Goal: Navigation & Orientation: Find specific page/section

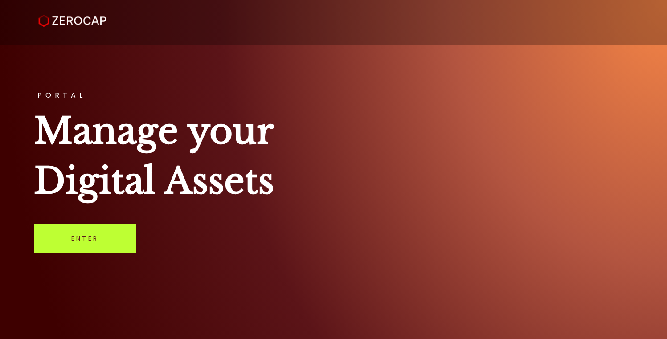
click at [85, 252] on link "Enter" at bounding box center [85, 238] width 102 height 29
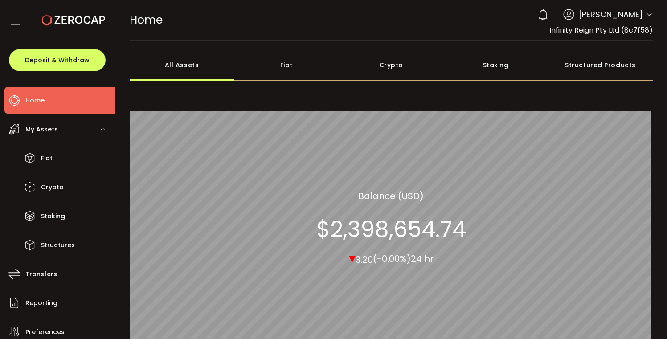
click at [647, 13] on icon at bounding box center [649, 14] width 7 height 7
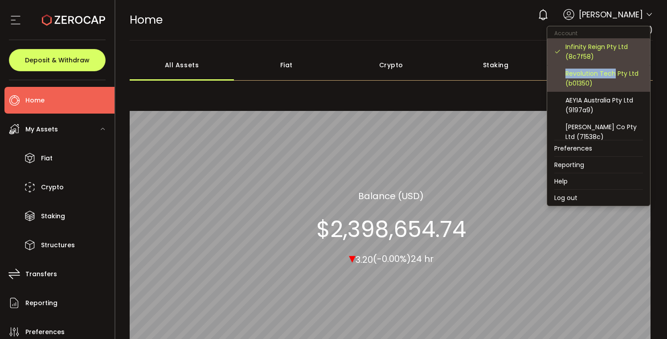
drag, startPoint x: 613, startPoint y: 64, endPoint x: 613, endPoint y: 72, distance: 7.6
click at [613, 72] on div "Infinity Reign Pty Ltd (8c7f58) Revolution Tech Pty Ltd (b01350) AEYIA Australi…" at bounding box center [598, 89] width 103 height 102
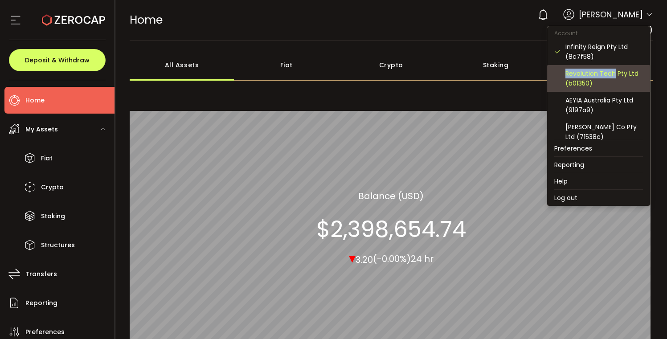
click at [613, 72] on div "Revolution Tech Pty Ltd (b01350)" at bounding box center [605, 79] width 78 height 20
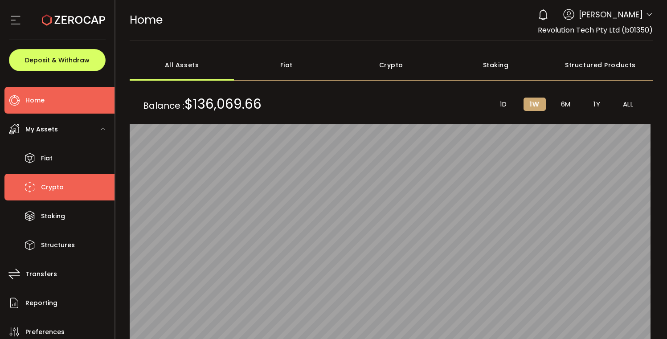
click at [70, 176] on li "Crypto" at bounding box center [59, 187] width 110 height 27
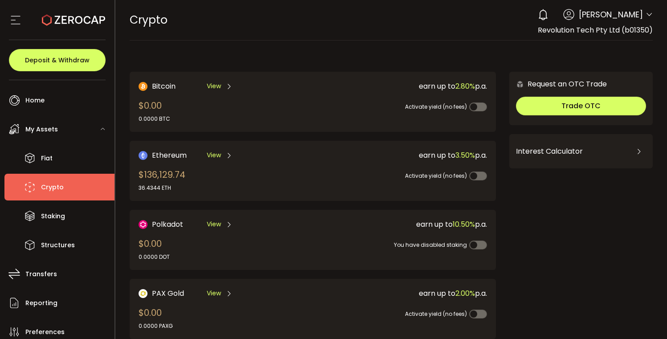
click at [227, 154] on icon at bounding box center [229, 155] width 7 height 7
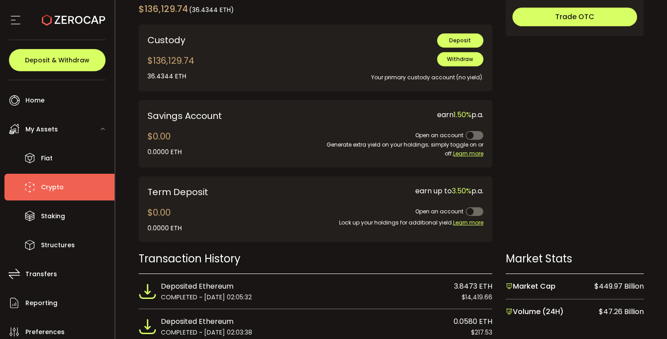
scroll to position [328, 0]
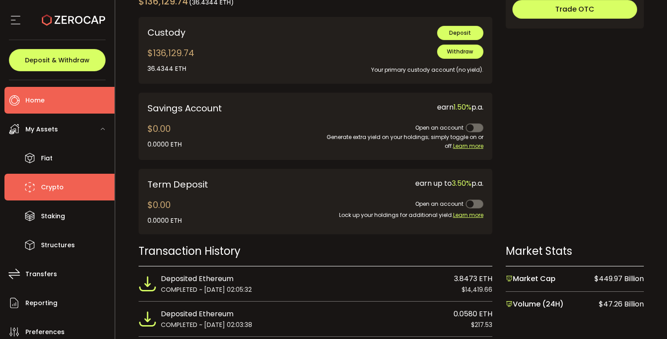
click at [33, 99] on span "Home" at bounding box center [34, 100] width 19 height 13
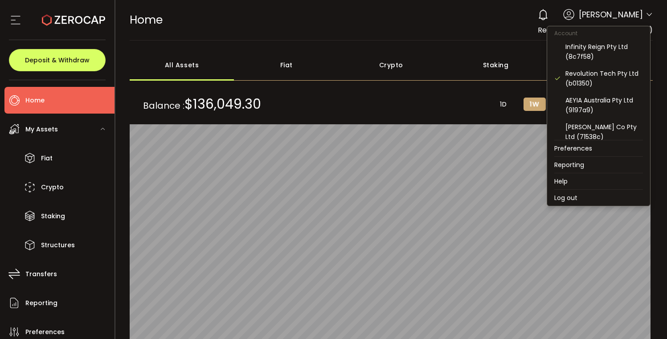
click at [646, 16] on icon at bounding box center [649, 14] width 7 height 7
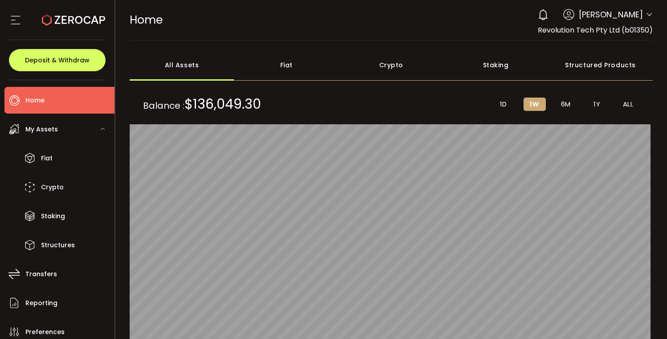
click at [646, 16] on icon at bounding box center [649, 14] width 7 height 7
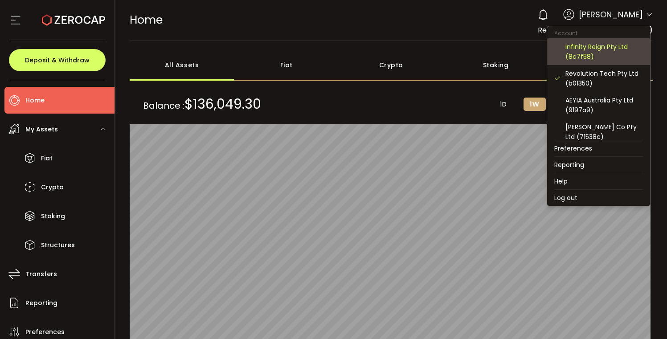
click at [599, 47] on div "Infinity Reign Pty Ltd (8c7f58)" at bounding box center [605, 52] width 78 height 20
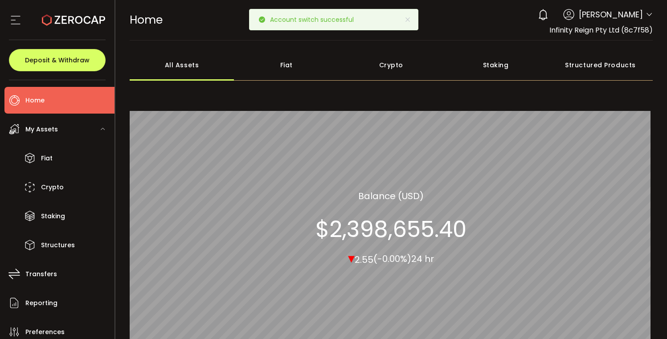
click at [41, 130] on span "My Assets" at bounding box center [41, 129] width 33 height 13
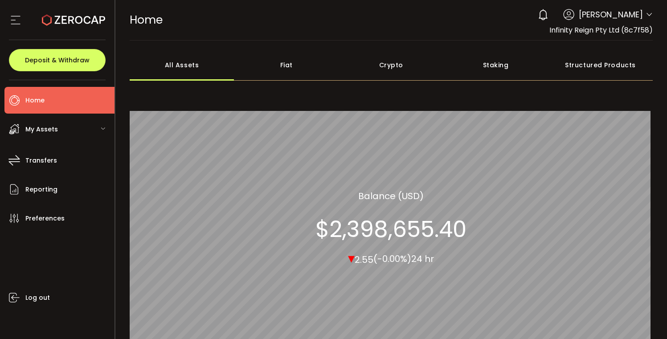
click at [41, 130] on span "My Assets" at bounding box center [41, 129] width 33 height 13
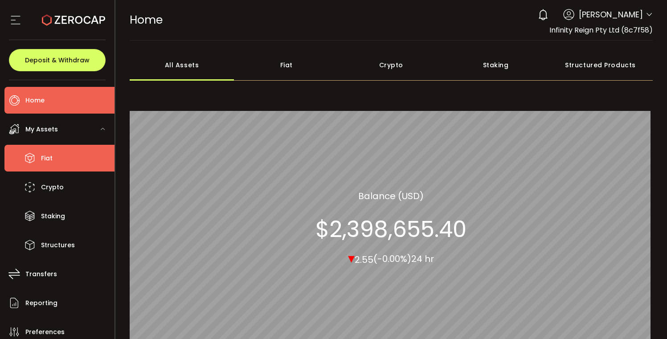
click at [53, 156] on li "Fiat" at bounding box center [59, 158] width 110 height 27
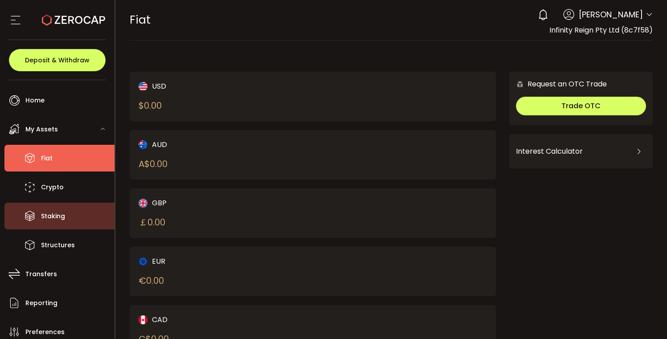
scroll to position [61, 0]
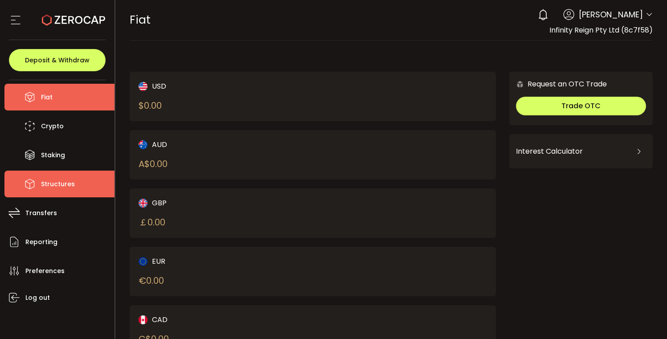
click at [61, 186] on span "Structures" at bounding box center [58, 184] width 34 height 13
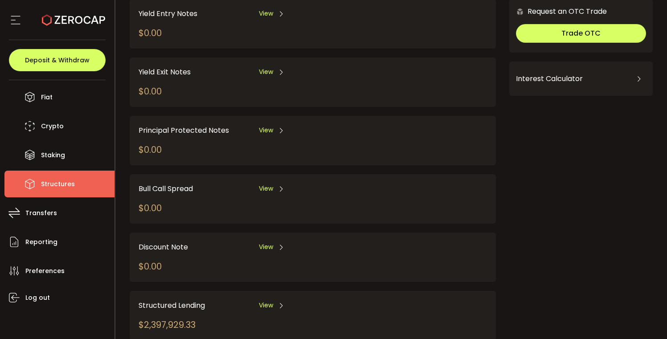
scroll to position [98, 0]
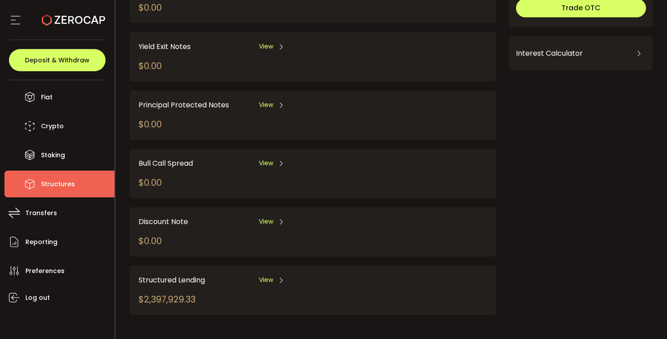
click at [278, 279] on icon at bounding box center [281, 280] width 7 height 7
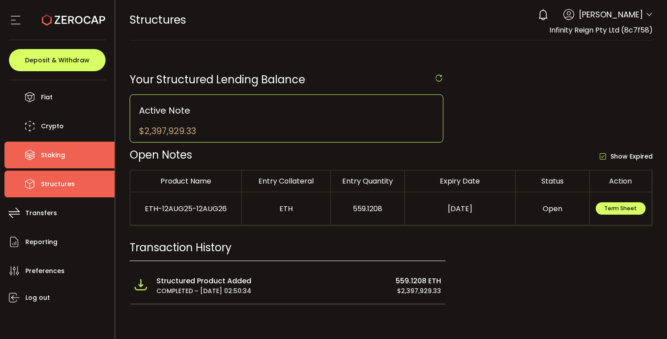
click at [68, 161] on li "Staking" at bounding box center [59, 155] width 110 height 27
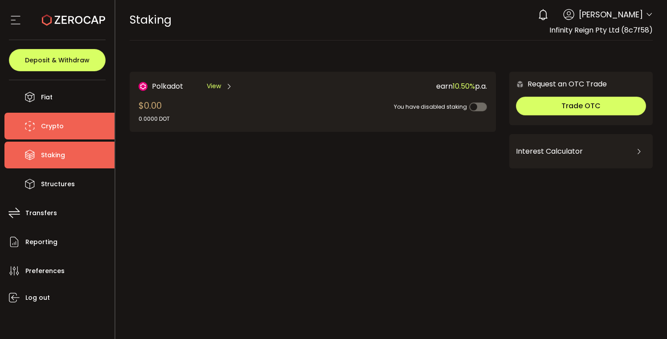
click at [52, 135] on li "Crypto" at bounding box center [59, 126] width 110 height 27
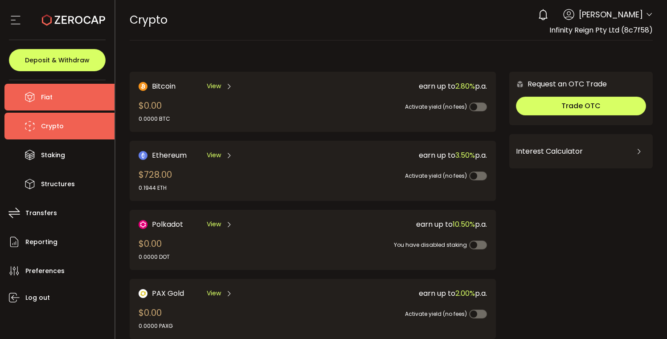
click at [51, 101] on span "Fiat" at bounding box center [47, 97] width 12 height 13
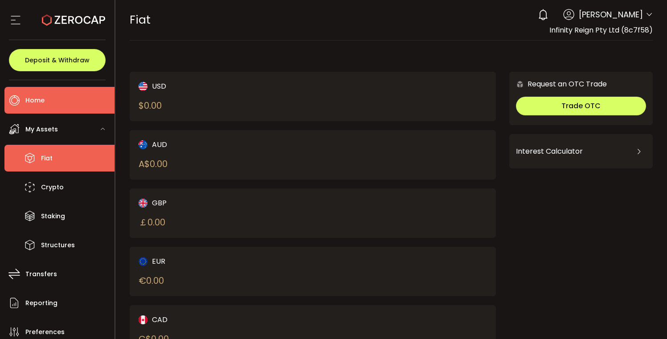
click at [45, 98] on li "Home" at bounding box center [59, 100] width 110 height 27
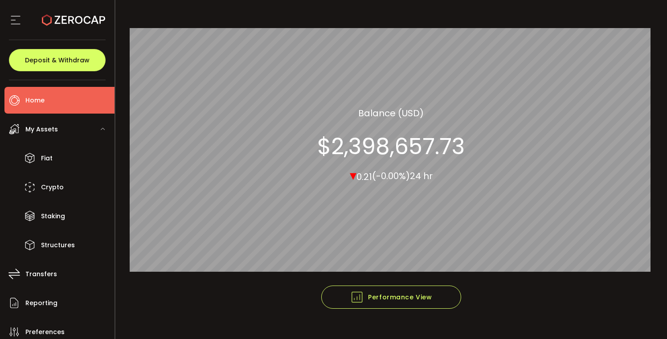
scroll to position [99, 0]
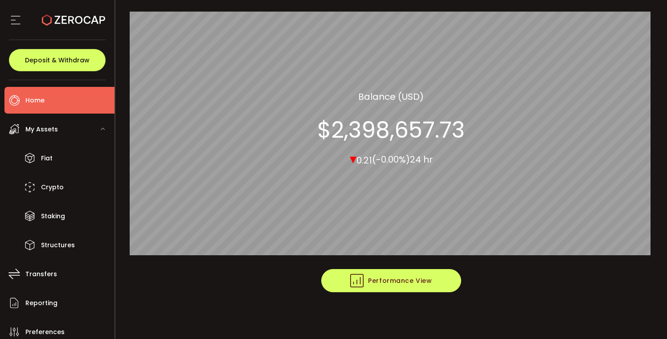
click at [378, 281] on span "Performance View" at bounding box center [391, 280] width 82 height 13
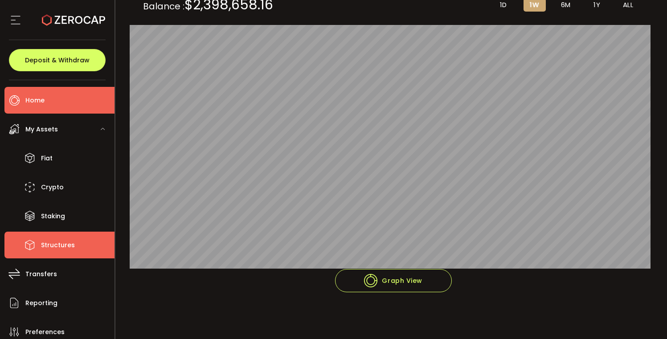
click at [61, 245] on span "Structures" at bounding box center [58, 245] width 34 height 13
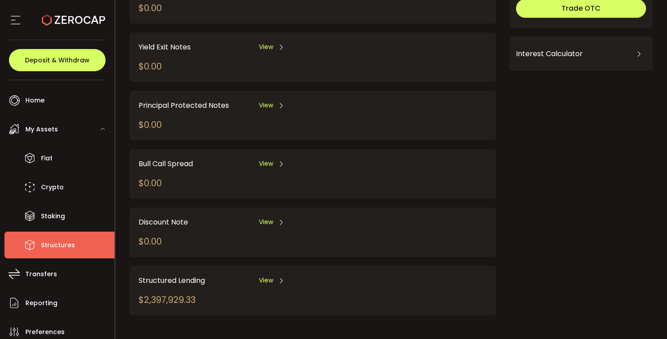
scroll to position [98, 0]
click at [280, 279] on icon at bounding box center [281, 280] width 7 height 7
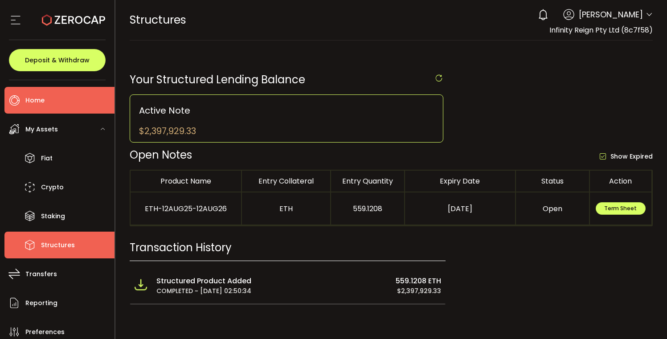
click at [38, 102] on span "Home" at bounding box center [34, 100] width 19 height 13
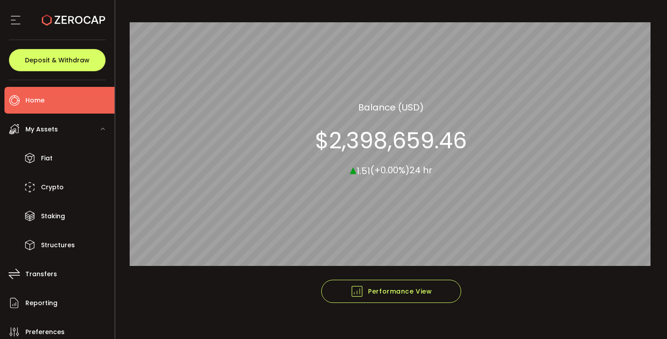
scroll to position [99, 0]
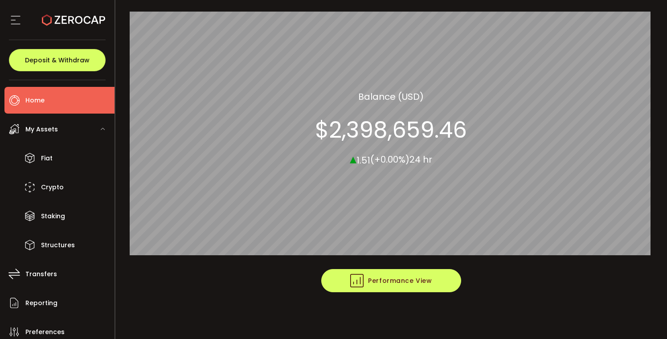
click at [355, 272] on button "Performance View" at bounding box center [391, 280] width 140 height 23
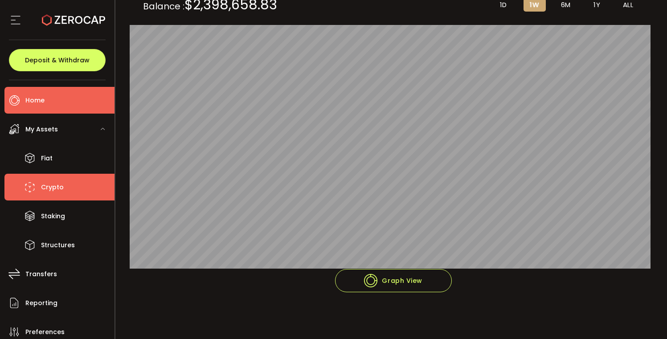
click at [57, 193] on li "Crypto" at bounding box center [59, 187] width 110 height 27
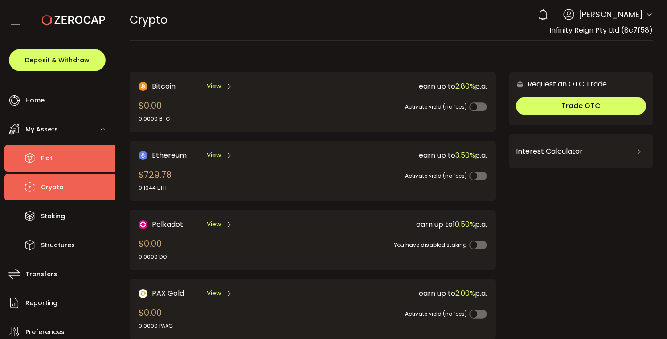
click at [52, 158] on span "Fiat" at bounding box center [47, 158] width 12 height 13
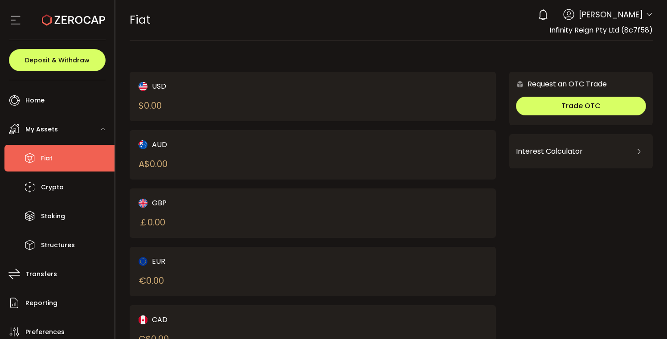
click at [48, 127] on span "My Assets" at bounding box center [41, 129] width 33 height 13
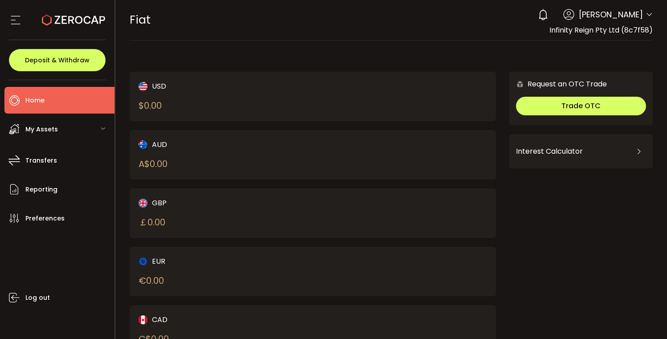
click at [42, 101] on span "Home" at bounding box center [34, 100] width 19 height 13
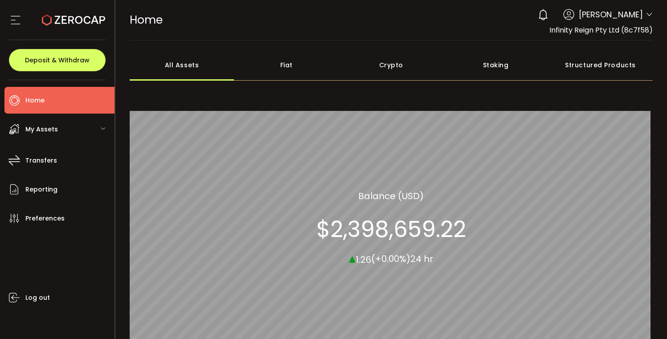
click at [53, 132] on span "My Assets" at bounding box center [41, 129] width 33 height 13
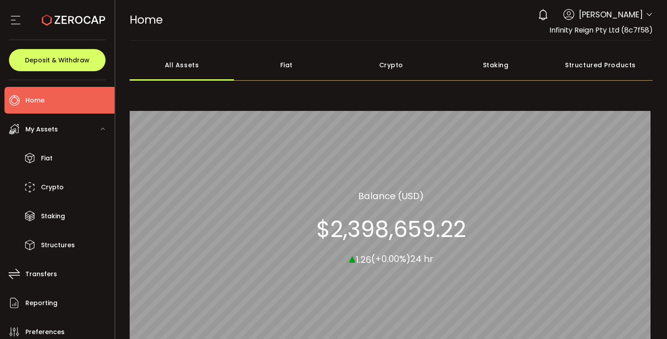
click at [53, 100] on li "Home" at bounding box center [59, 100] width 110 height 27
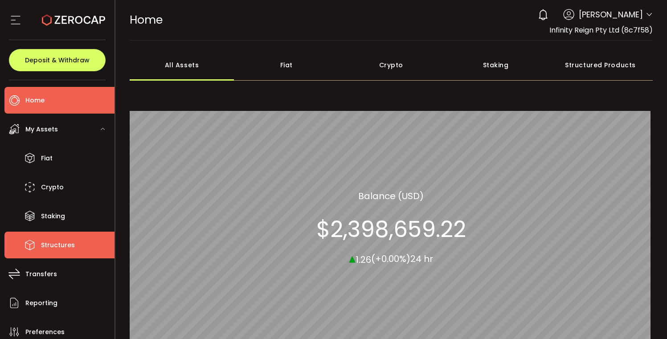
click at [60, 246] on span "Structures" at bounding box center [58, 245] width 34 height 13
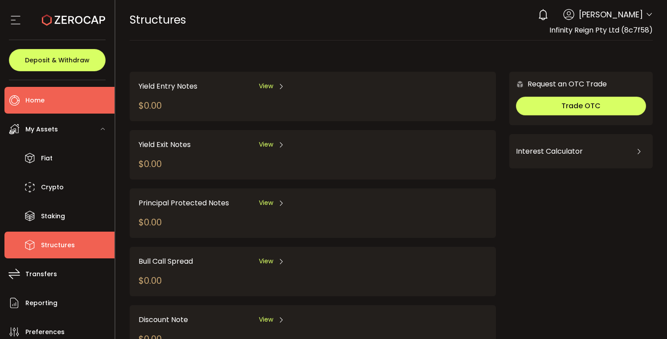
click at [43, 102] on span "Home" at bounding box center [34, 100] width 19 height 13
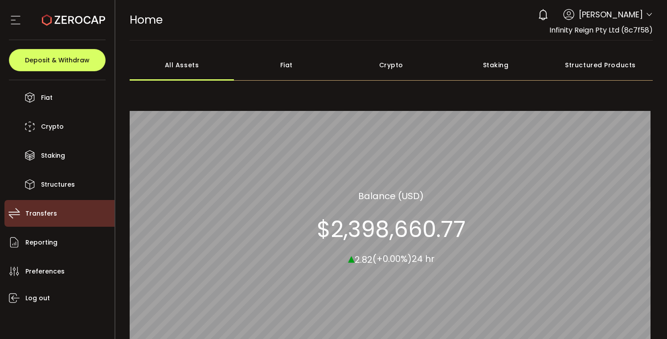
scroll to position [61, 0]
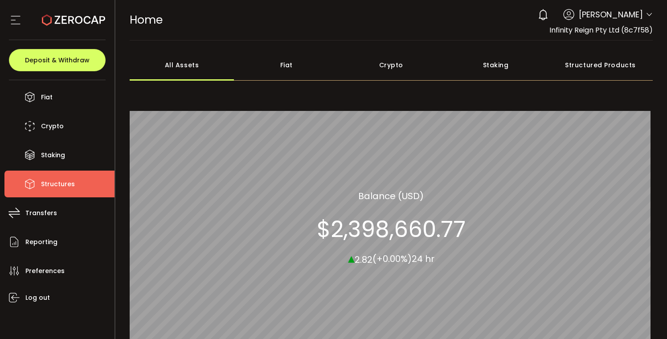
click at [65, 183] on span "Structures" at bounding box center [58, 184] width 34 height 13
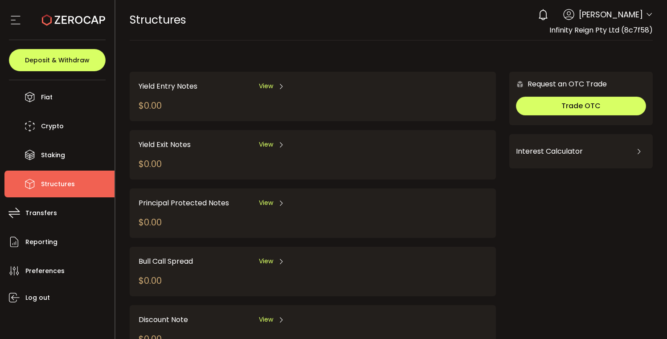
scroll to position [98, 0]
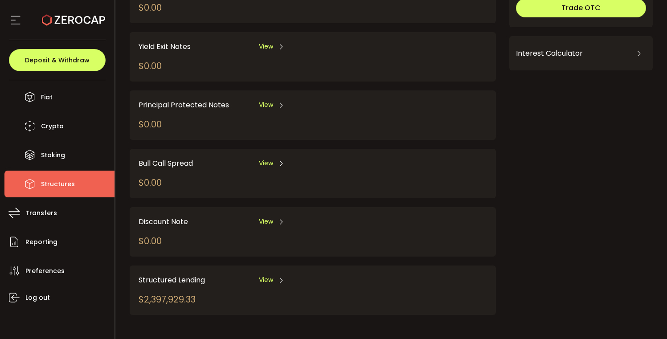
click at [279, 277] on icon at bounding box center [281, 280] width 7 height 7
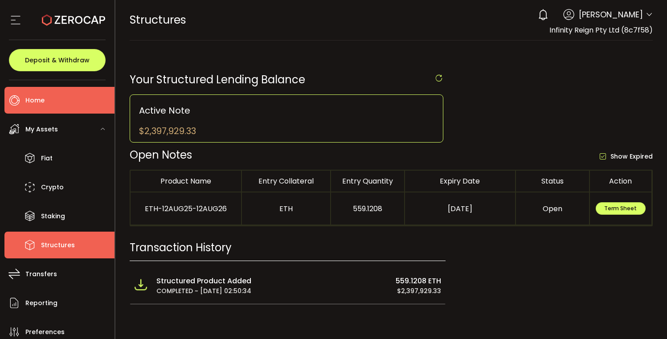
click at [39, 99] on span "Home" at bounding box center [34, 100] width 19 height 13
